Goal: Transaction & Acquisition: Subscribe to service/newsletter

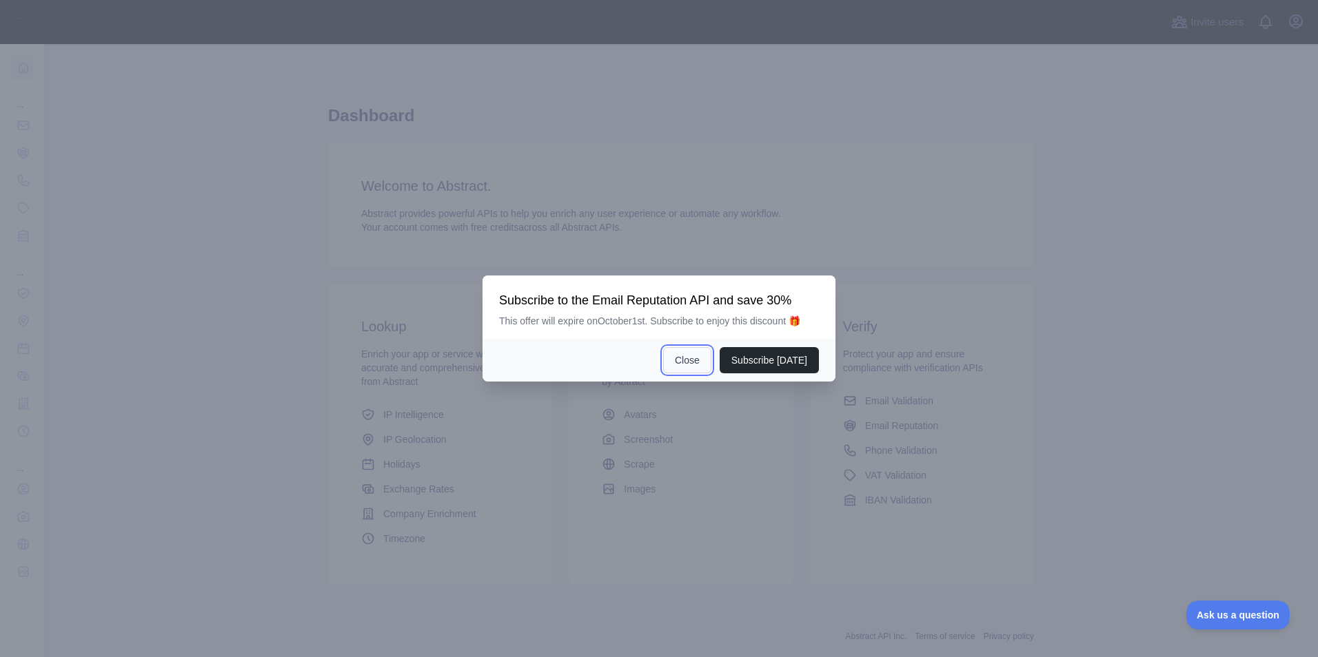
click at [686, 361] on button "Close" at bounding box center [687, 360] width 48 height 26
click at [688, 358] on span "Create or retrieve assets from a variety of data collected or created by Abtract" at bounding box center [675, 368] width 147 height 39
click at [1032, 341] on div "Verify Protect your app and ensure compliance with verification APIs Email Vali…" at bounding box center [921, 434] width 241 height 300
click at [693, 365] on span "Create or retrieve assets from a variety of data collected or created by Abtract" at bounding box center [675, 368] width 147 height 39
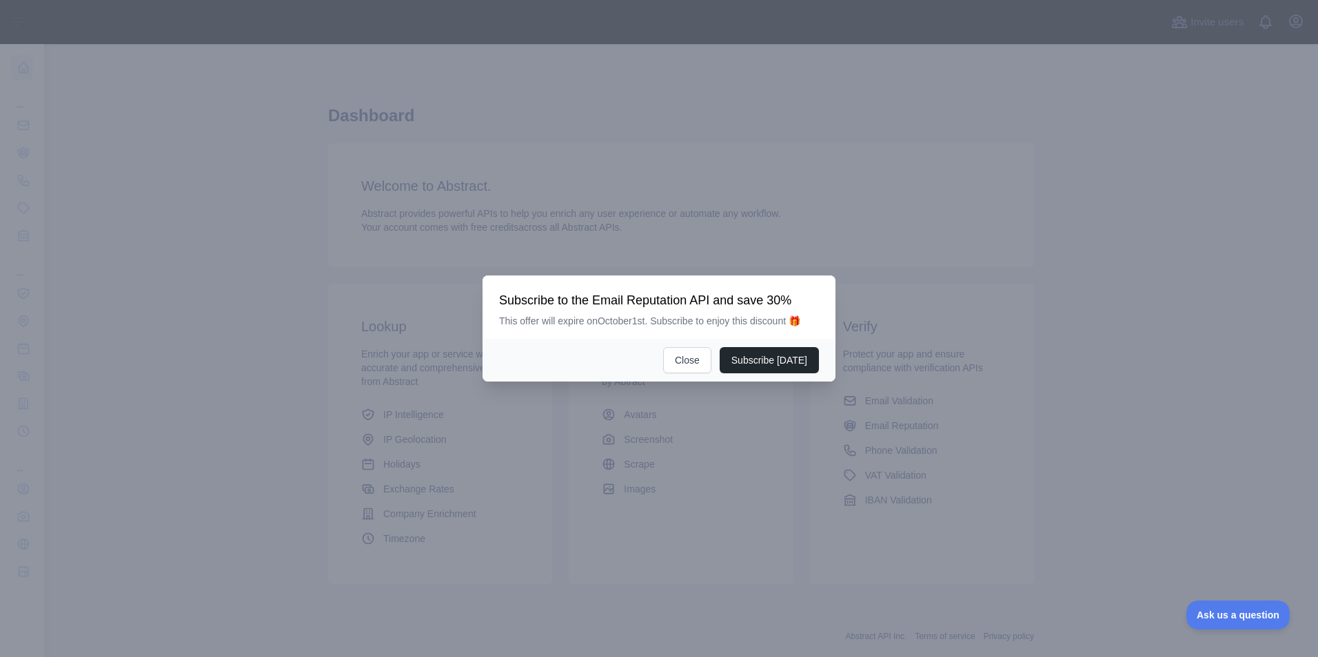
click at [693, 365] on span "Create or retrieve assets from a variety of data collected or created by Abtract" at bounding box center [675, 368] width 147 height 39
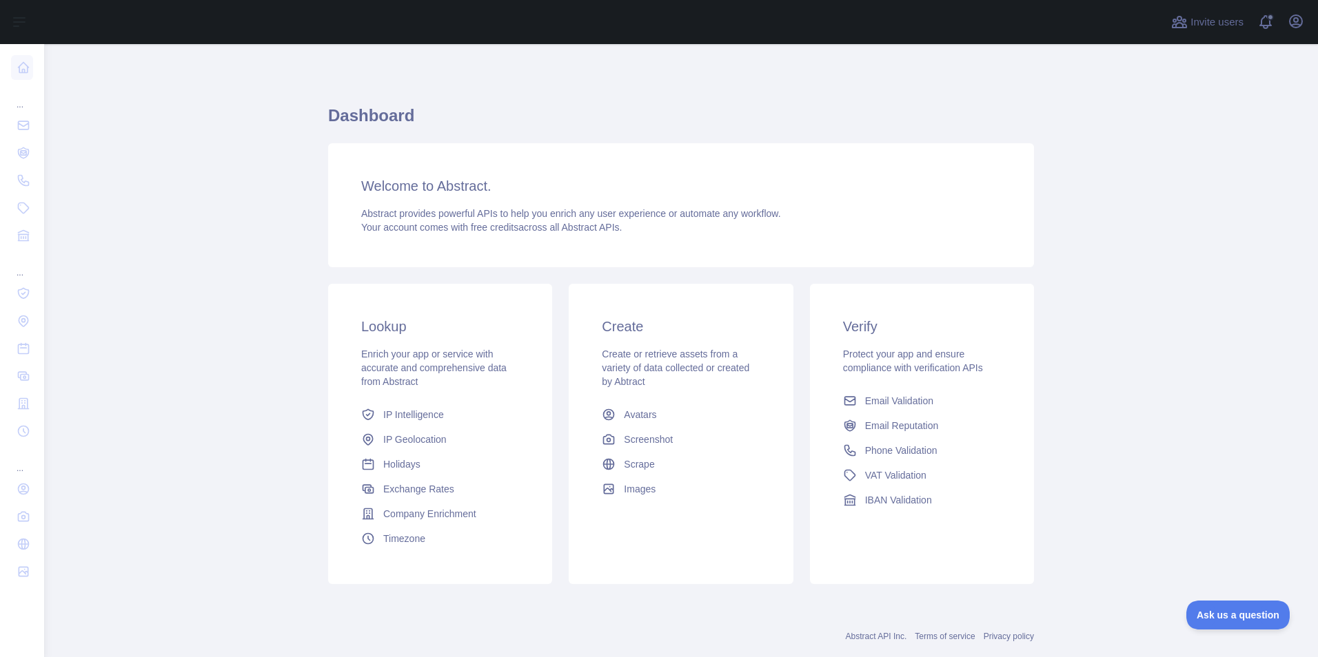
click at [377, 365] on span "Enrich your app or service with accurate and comprehensive data from Abstract" at bounding box center [433, 368] width 145 height 39
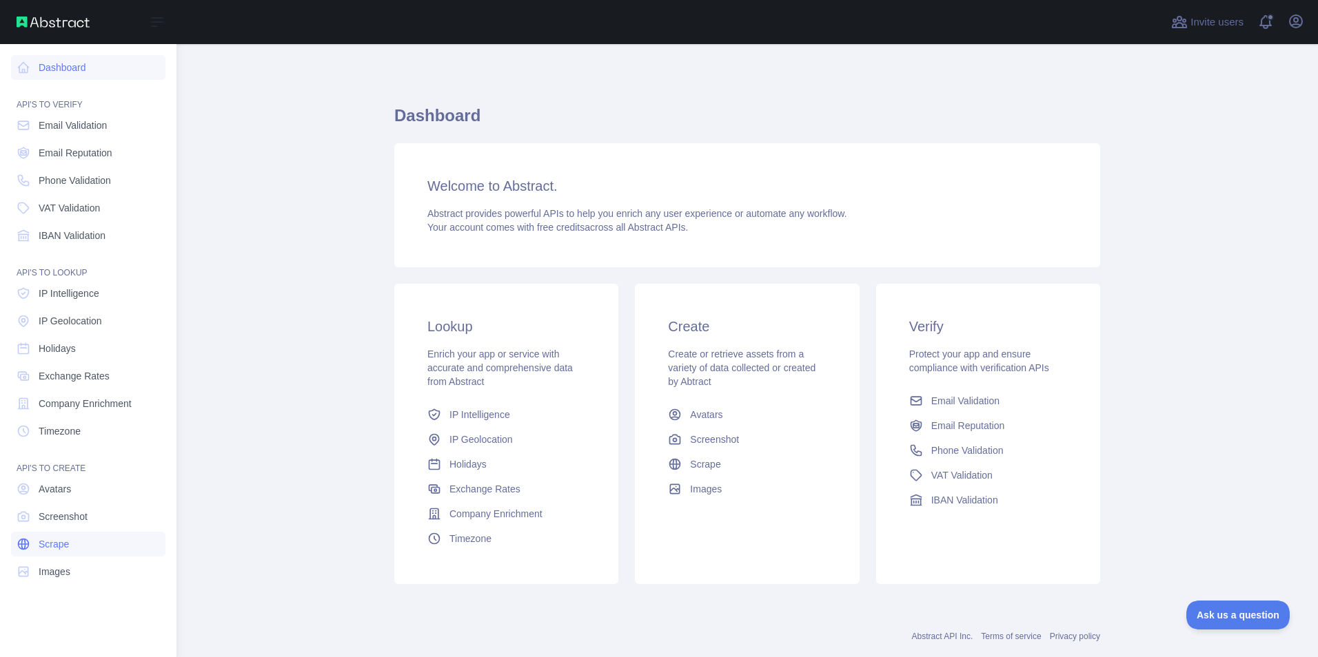
click at [66, 551] on link "Scrape" at bounding box center [88, 544] width 154 height 25
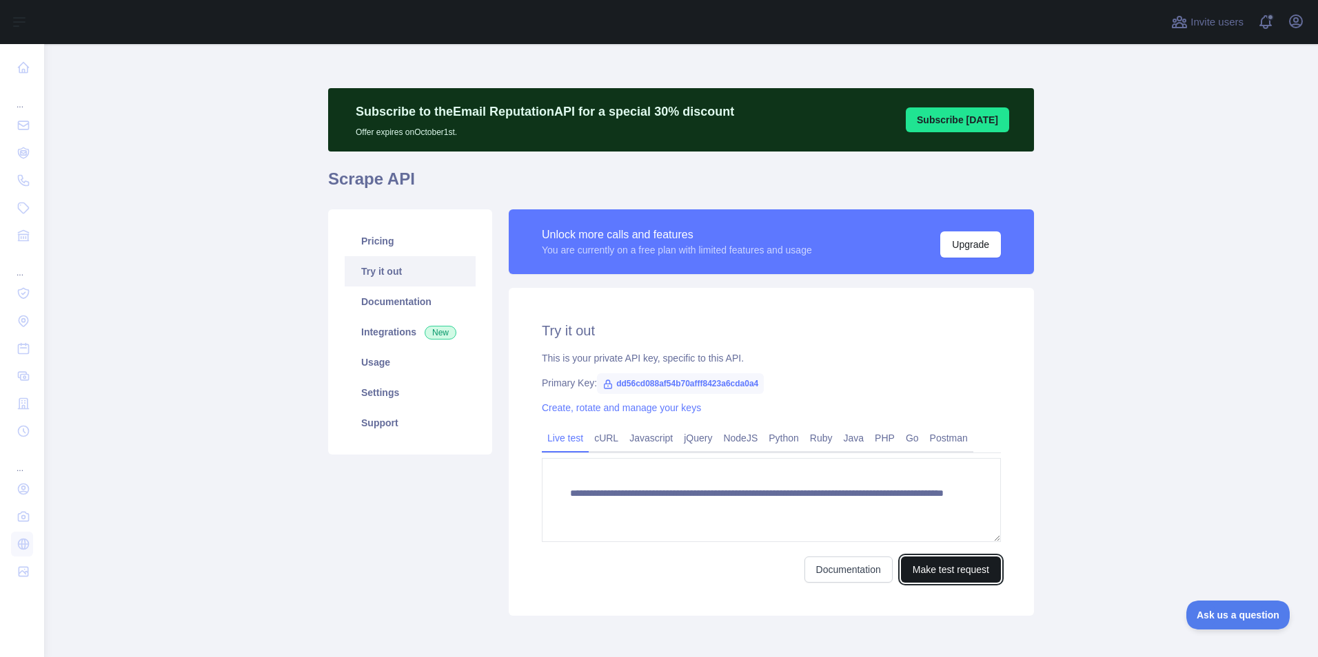
click at [917, 570] on button "Make test request" at bounding box center [951, 570] width 100 height 26
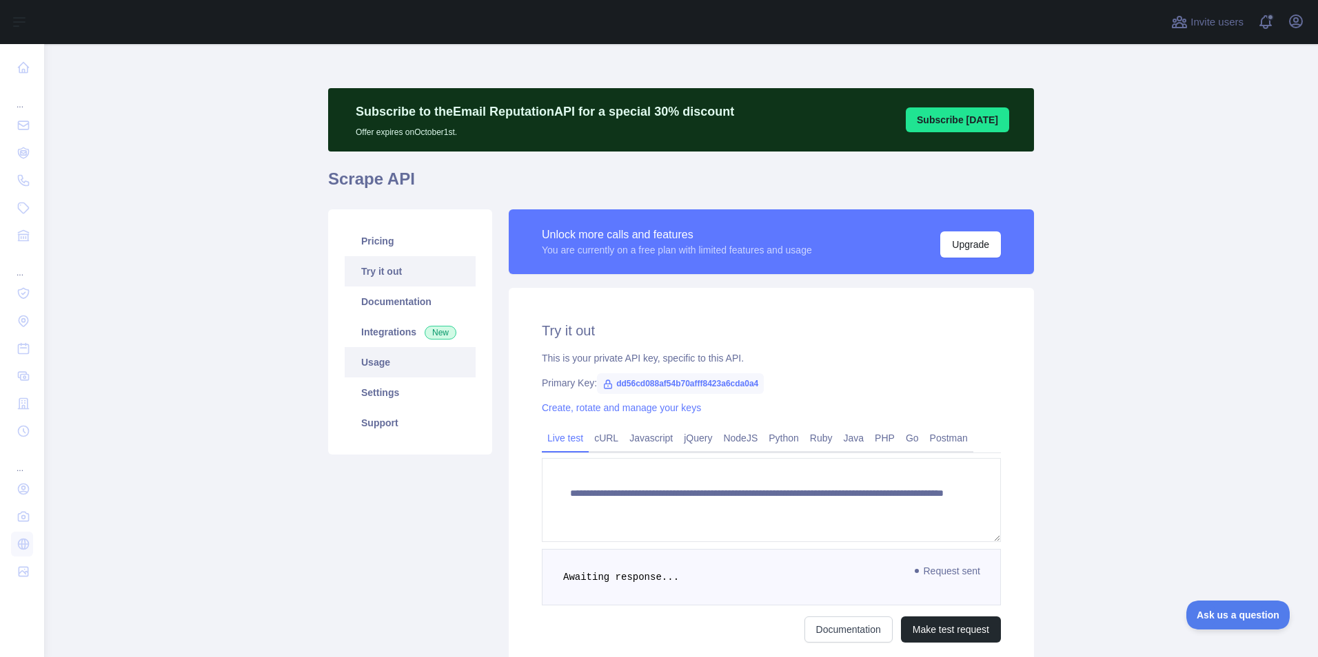
click at [369, 365] on link "Usage" at bounding box center [410, 362] width 131 height 30
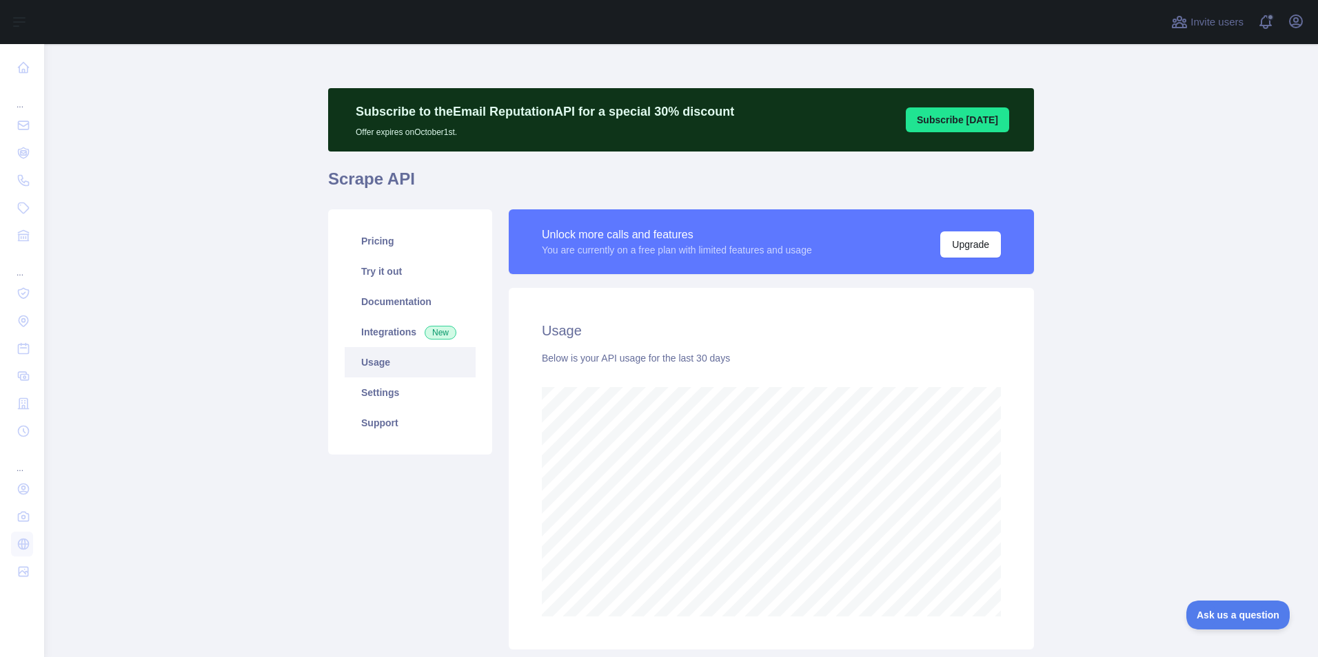
scroll to position [613, 1263]
click at [378, 245] on link "Pricing" at bounding box center [410, 241] width 131 height 30
